Goal: Task Accomplishment & Management: Manage account settings

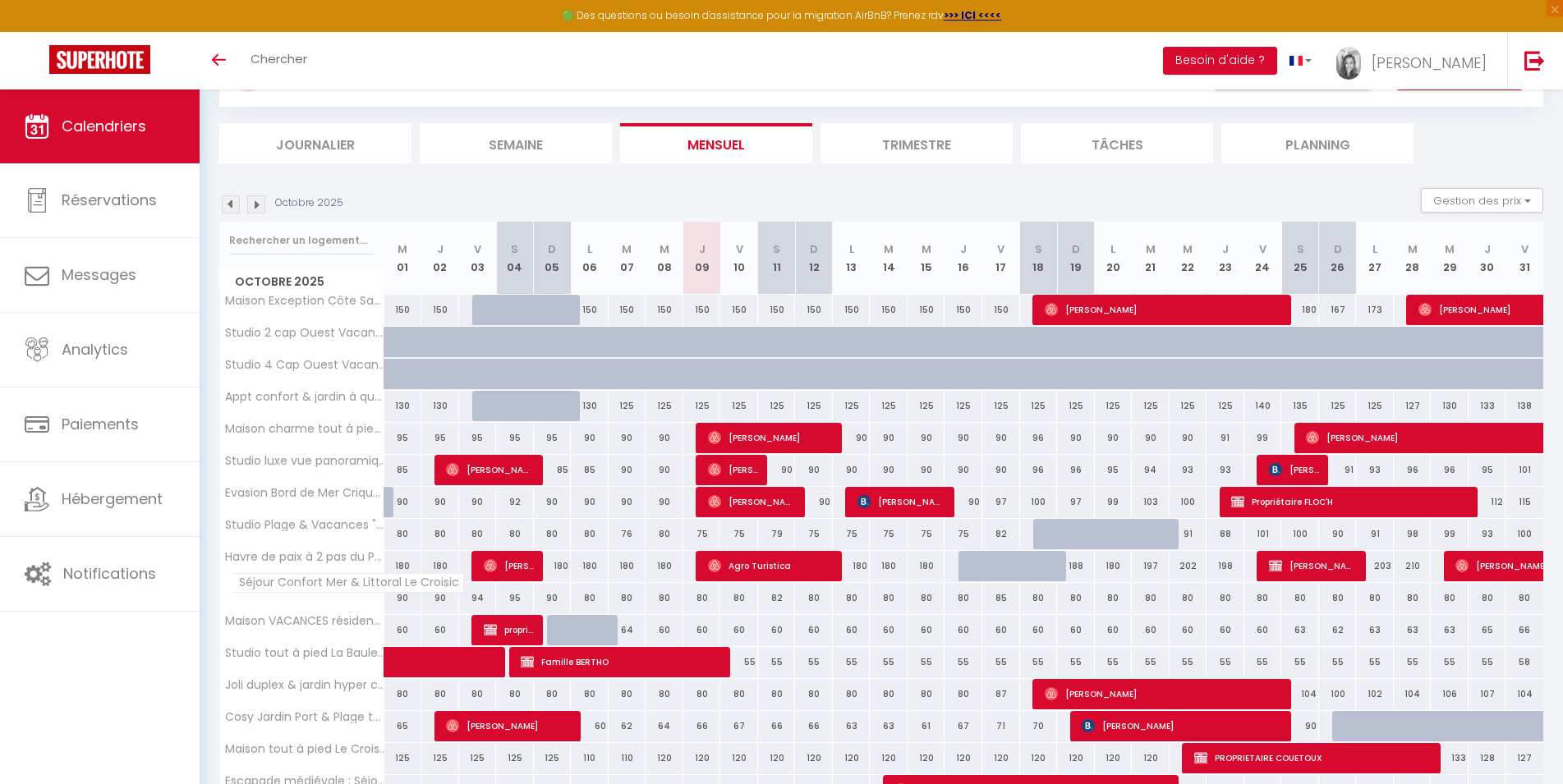
scroll to position [167, 0]
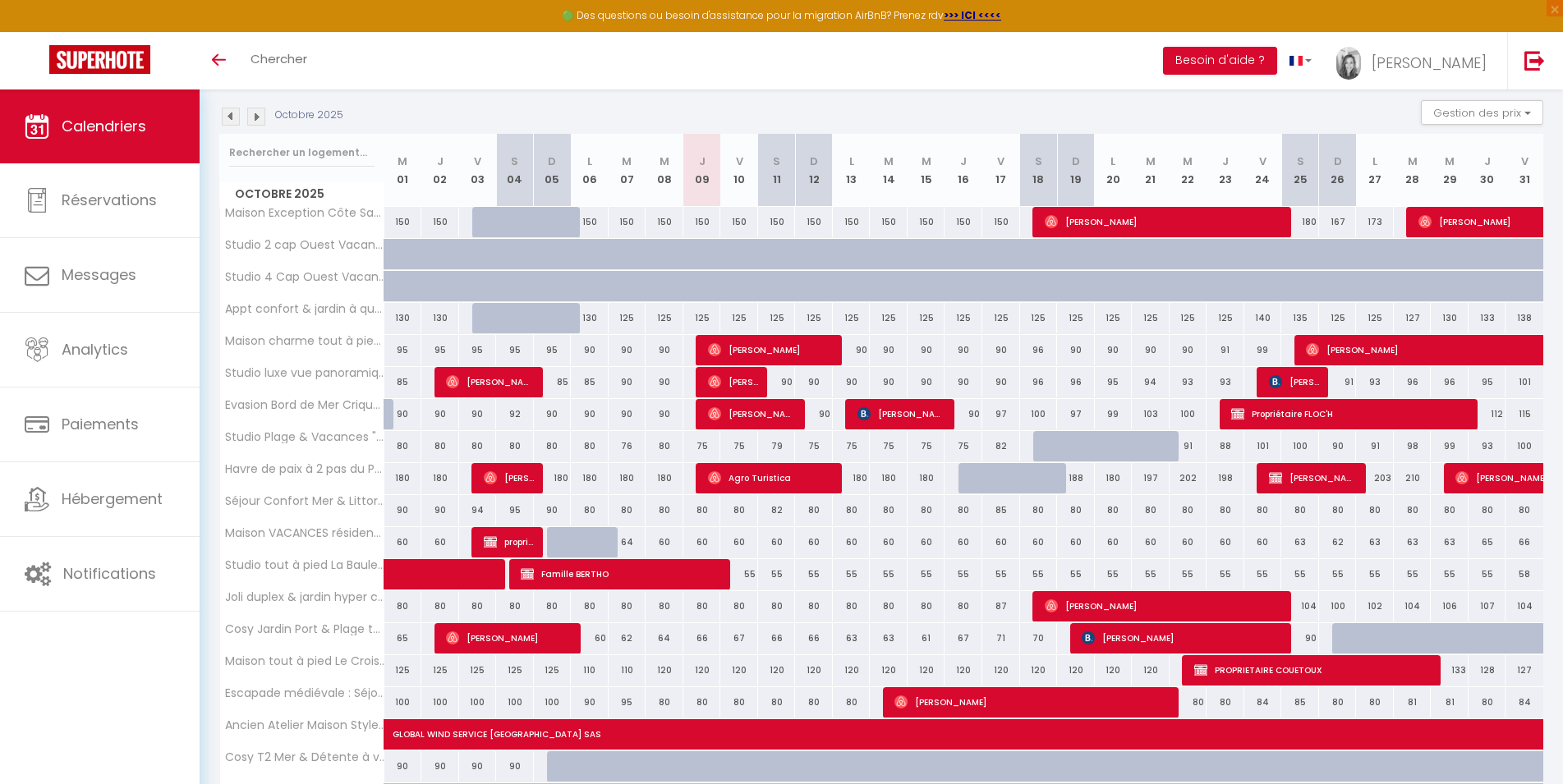
click at [253, 115] on img at bounding box center [256, 116] width 18 height 18
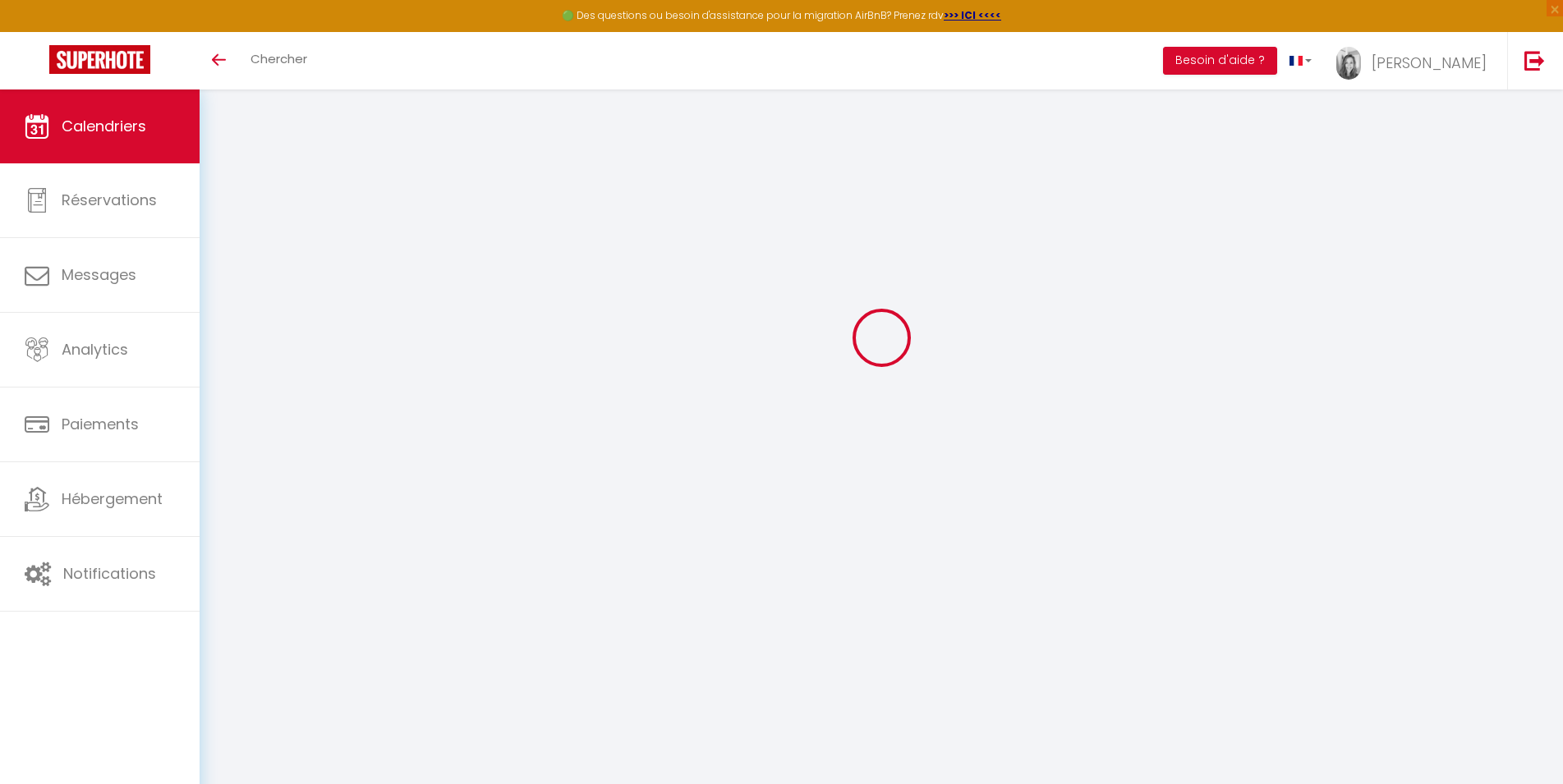
select select
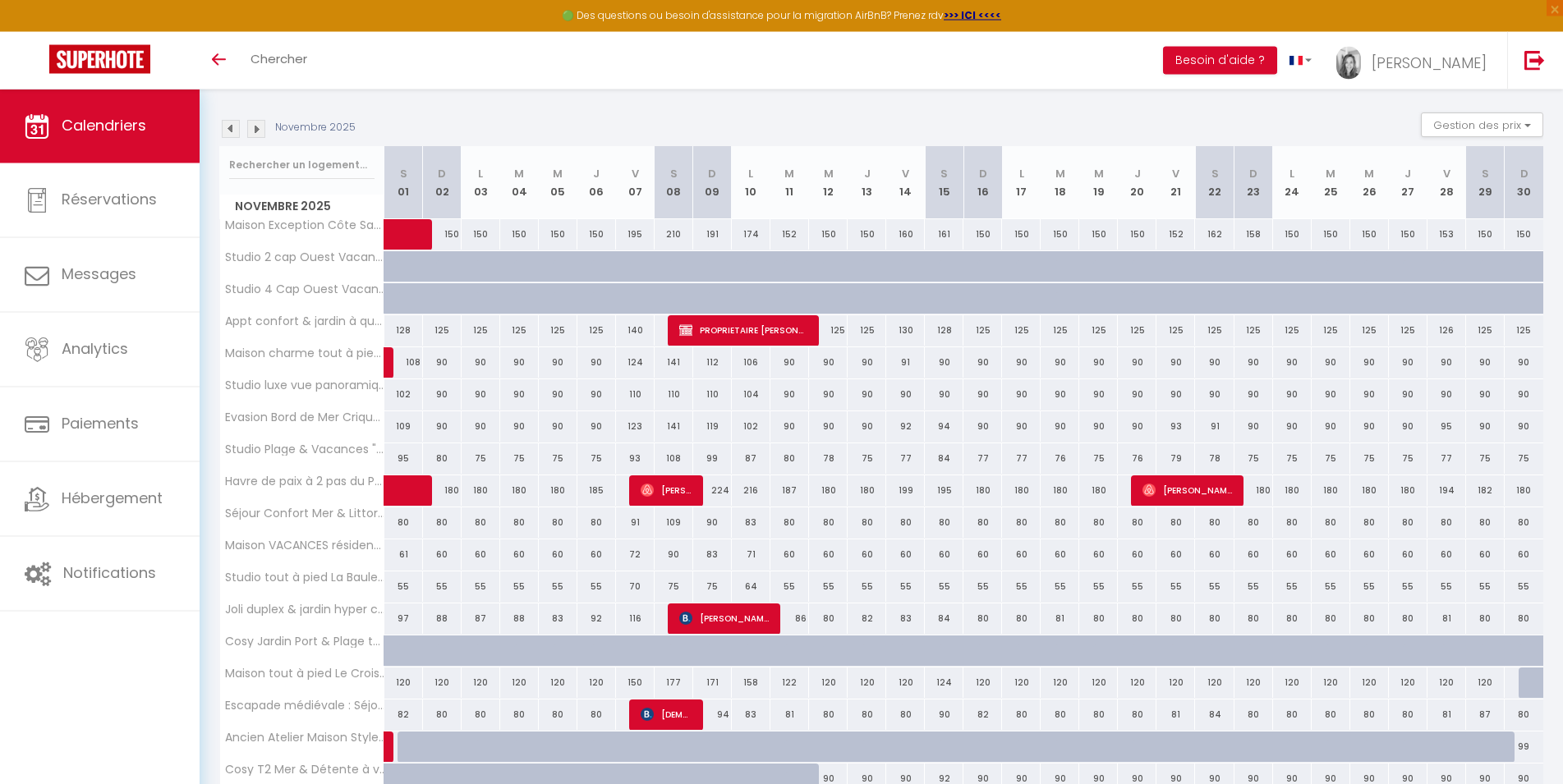
scroll to position [266, 0]
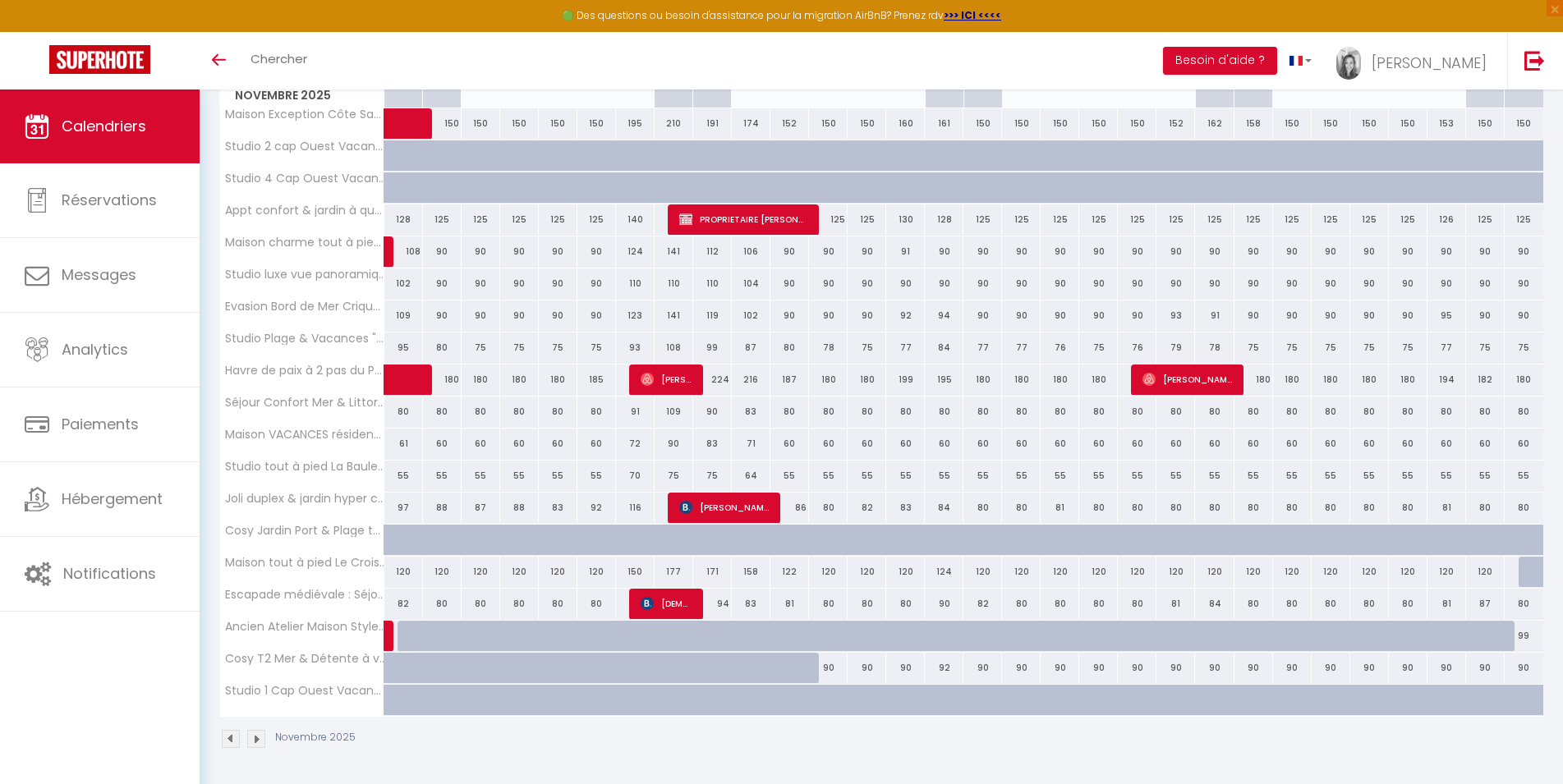
click at [469, 637] on div at bounding box center [481, 636] width 38 height 31
type input "101"
select select "1"
type input "Lun 03 Novembre 2025"
type input "[DATE]"
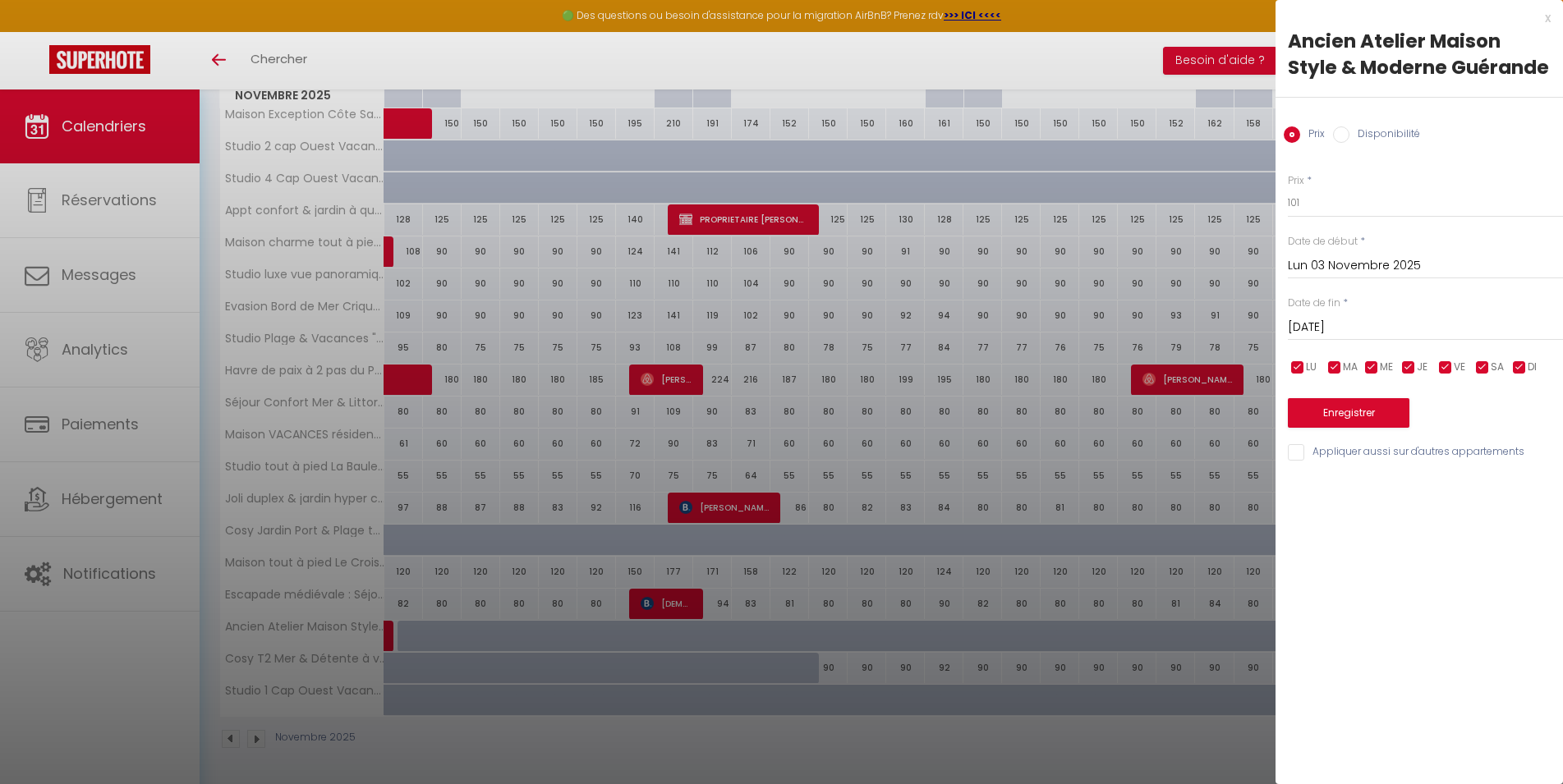
click at [1339, 132] on input "Disponibilité" at bounding box center [1341, 134] width 16 height 16
radio input "true"
radio input "false"
click at [1319, 273] on input "Lun 03 Novembre 2025" at bounding box center [1425, 268] width 275 height 21
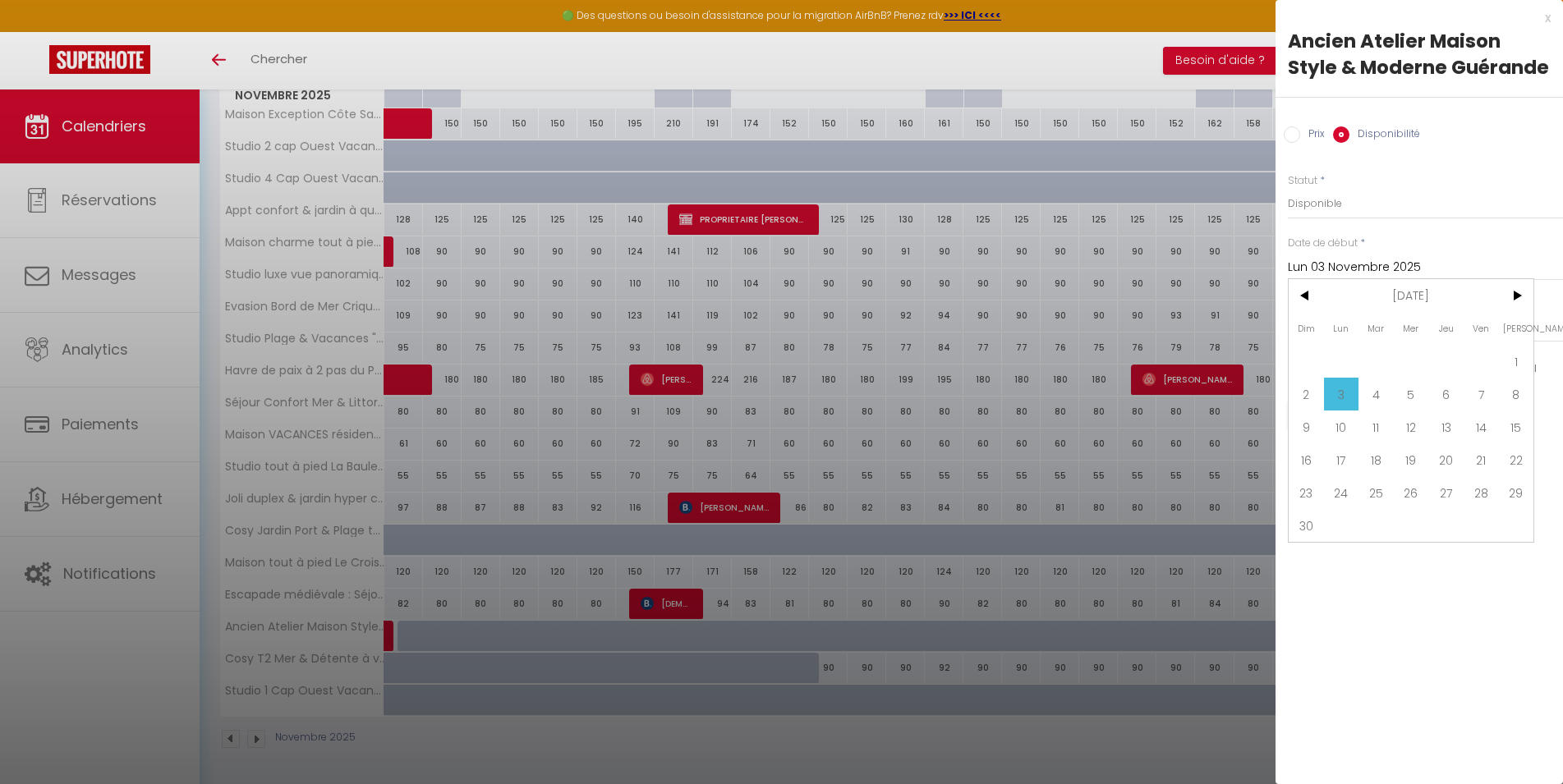
click at [1352, 394] on span "3" at bounding box center [1341, 394] width 35 height 33
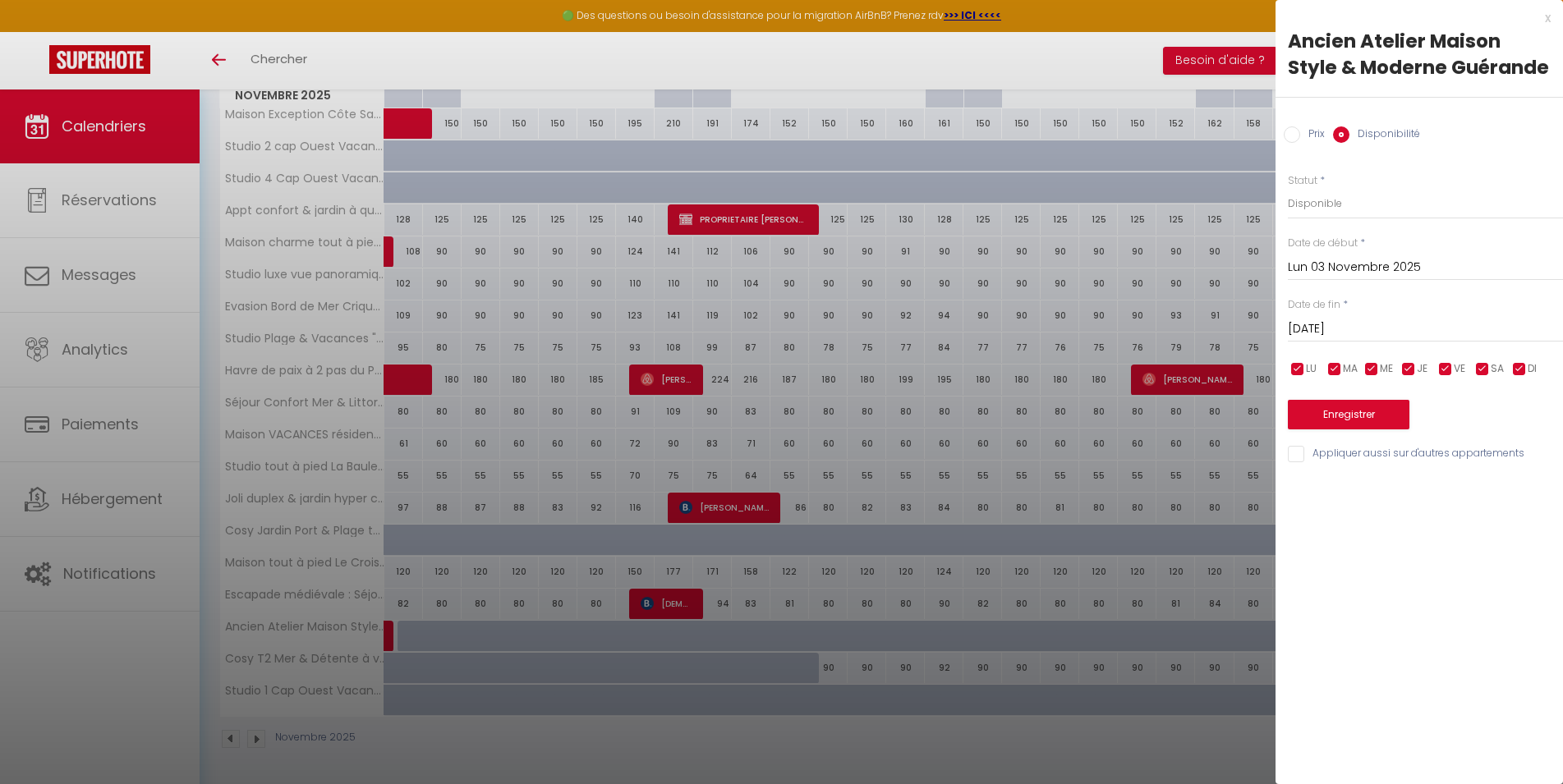
click at [1346, 331] on input "[DATE]" at bounding box center [1425, 329] width 275 height 21
click at [1516, 368] on span ">" at bounding box center [1515, 357] width 35 height 33
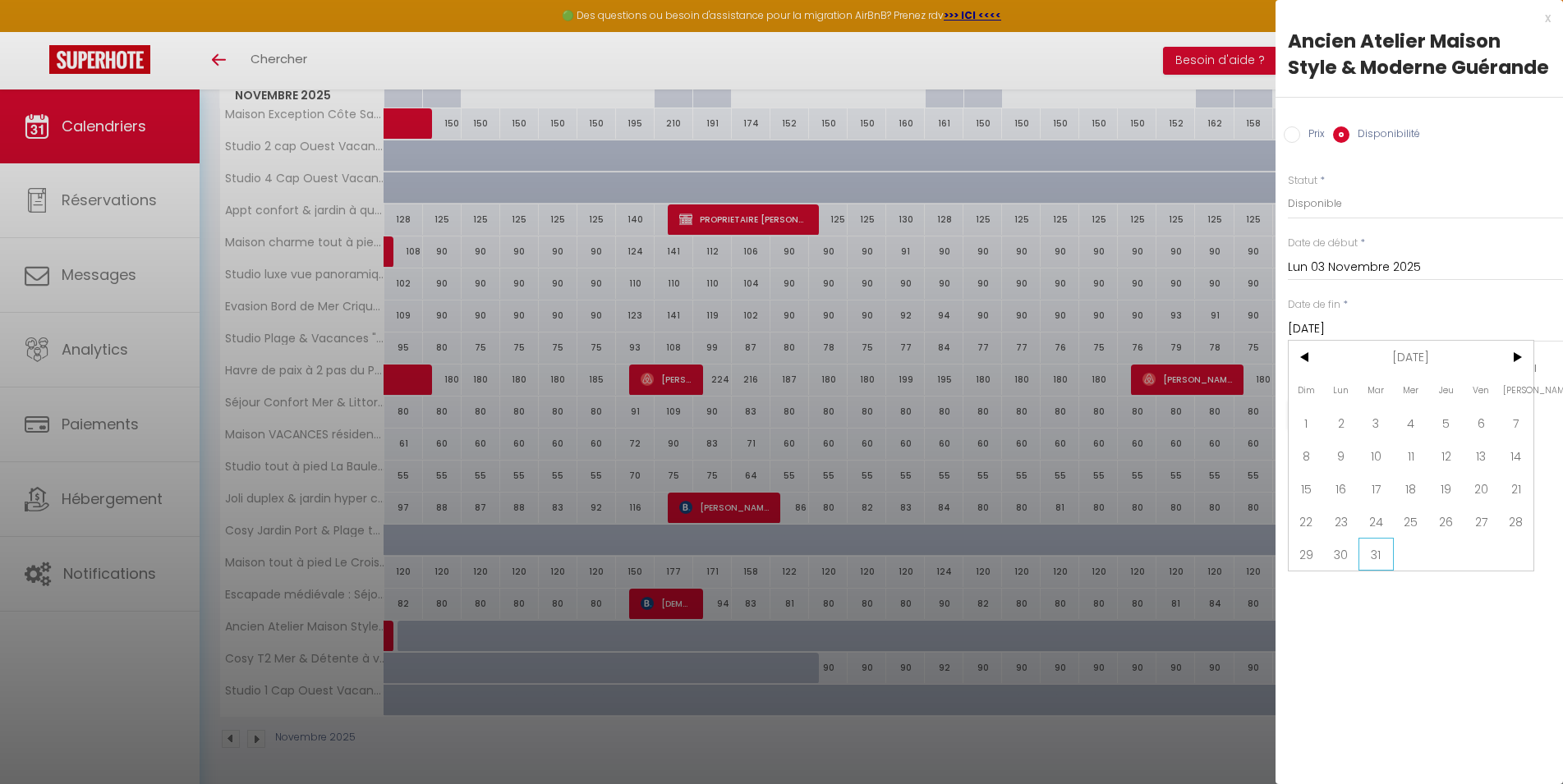
click at [1386, 553] on span "31" at bounding box center [1375, 554] width 35 height 33
type input "[DATE]"
click at [1357, 415] on button "Enregistrer" at bounding box center [1349, 414] width 122 height 30
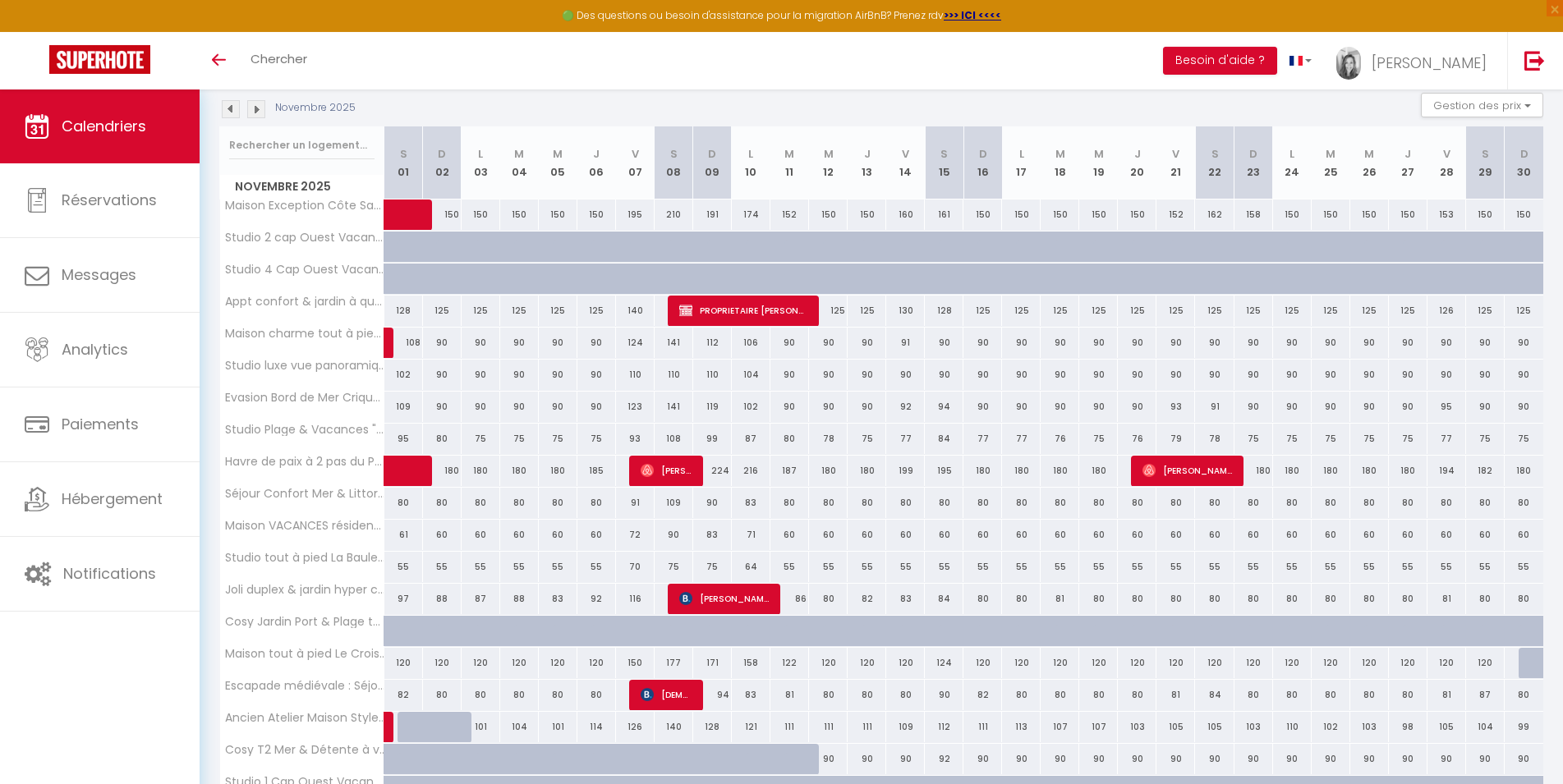
scroll to position [0, 0]
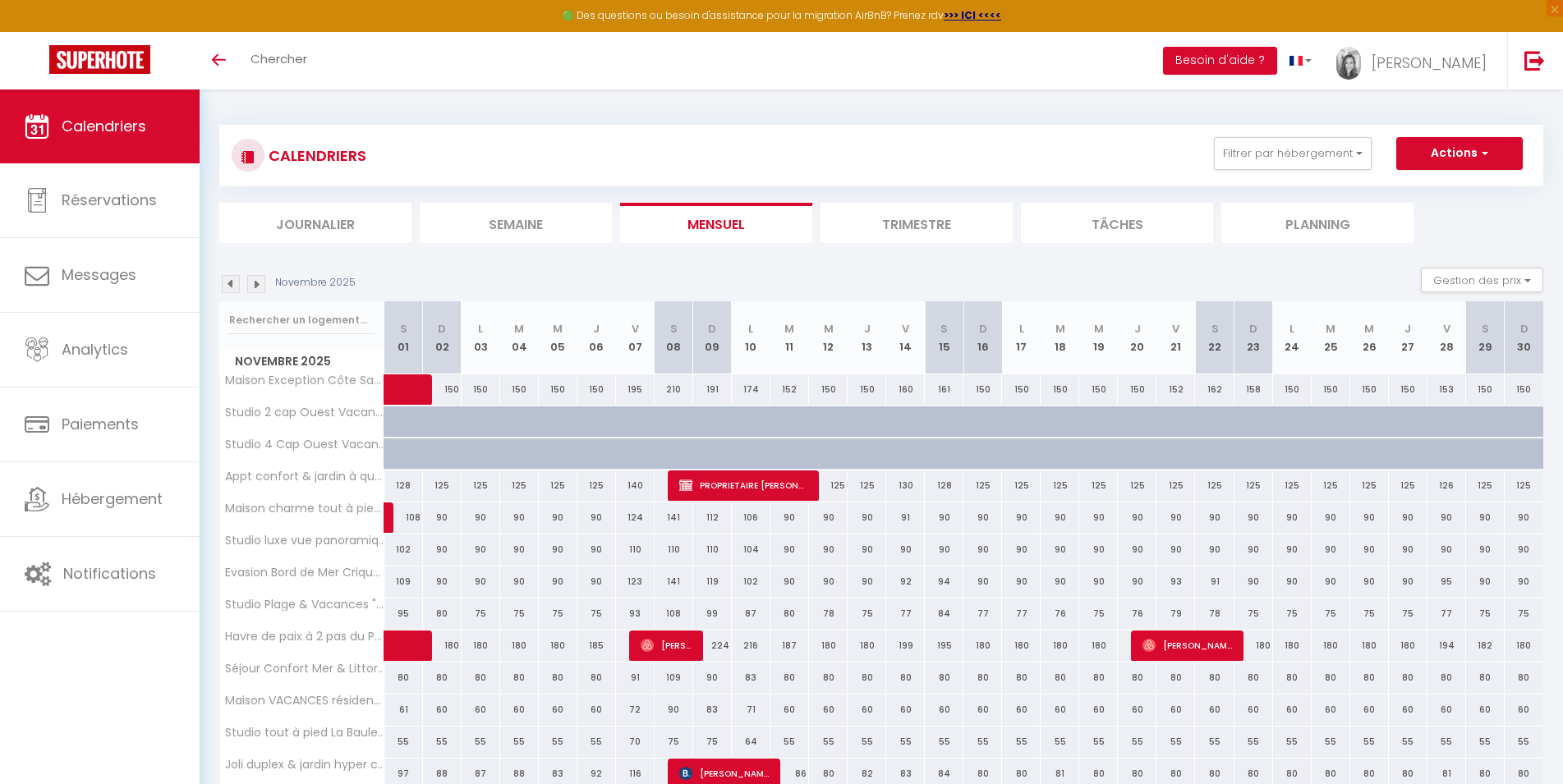
click at [227, 290] on img at bounding box center [231, 284] width 18 height 18
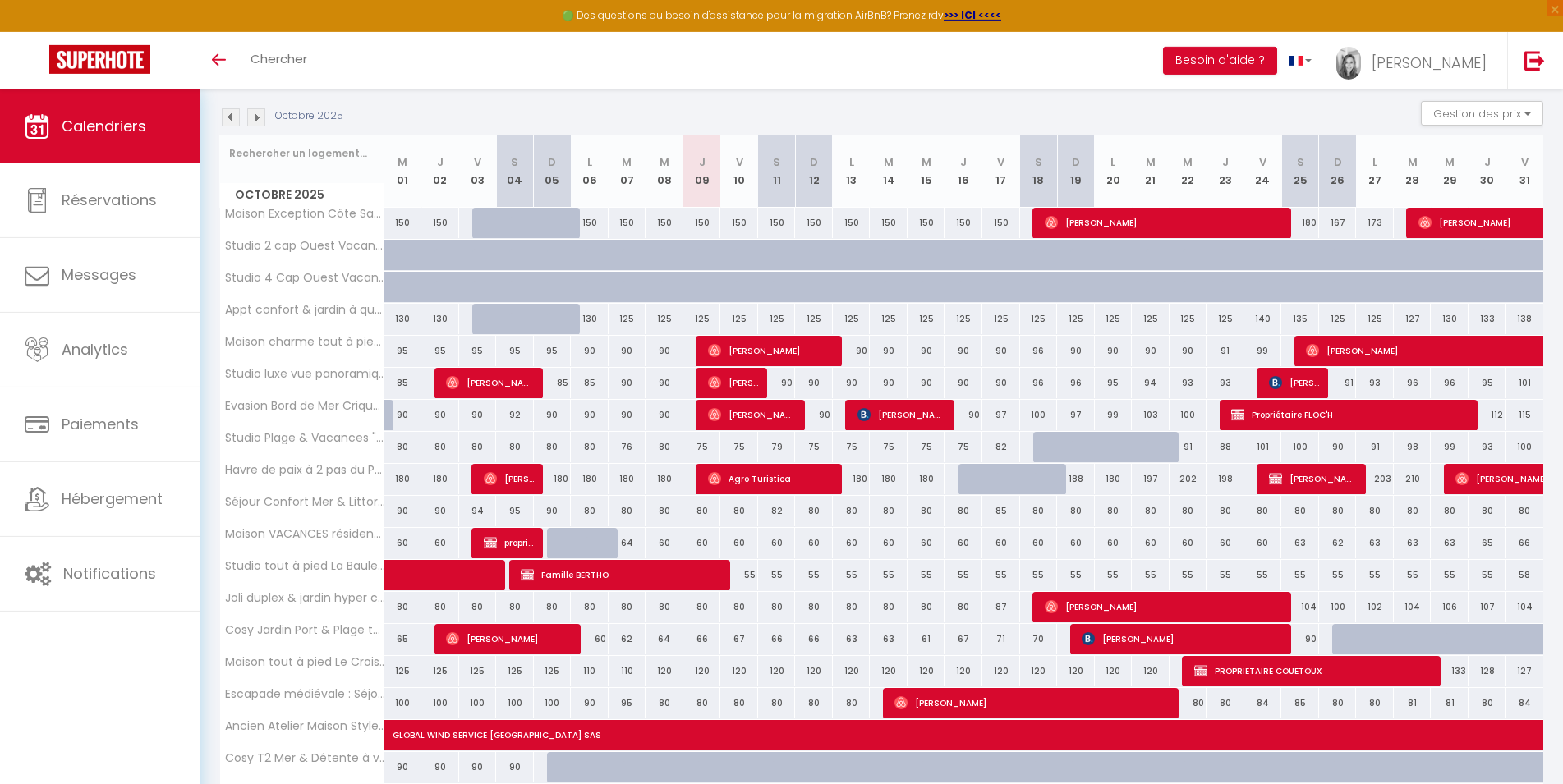
scroll to position [167, 0]
